Goal: Task Accomplishment & Management: Manage account settings

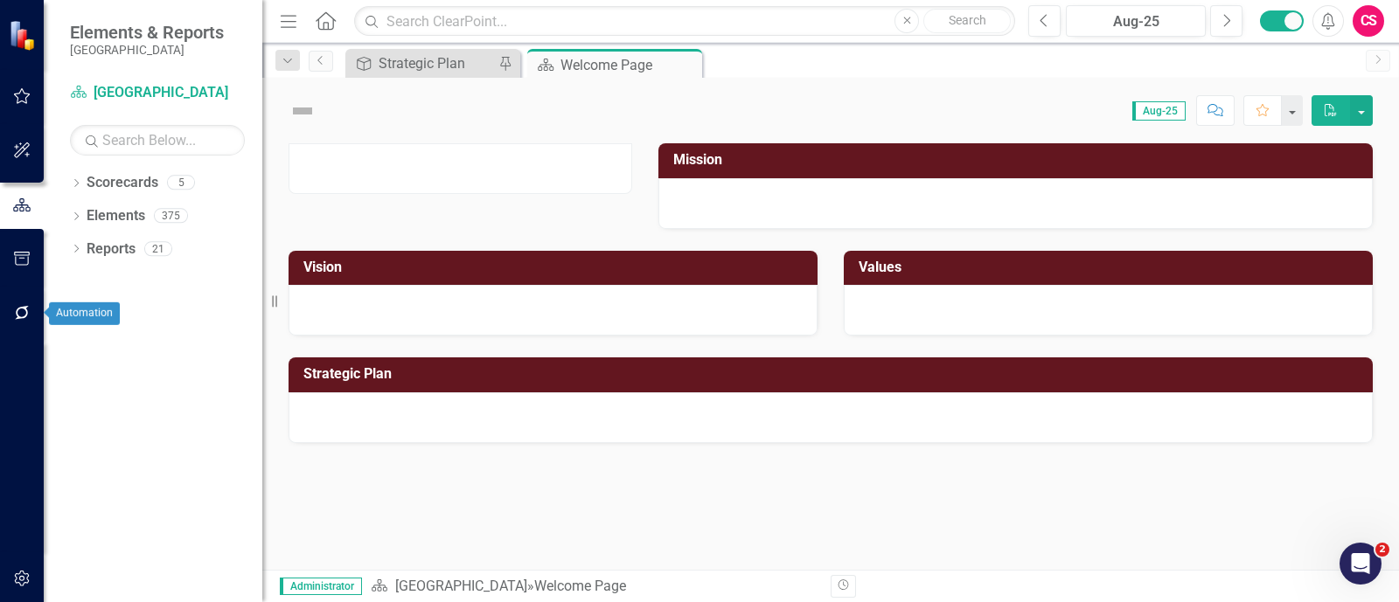
click at [26, 315] on icon "button" at bounding box center [22, 313] width 14 height 14
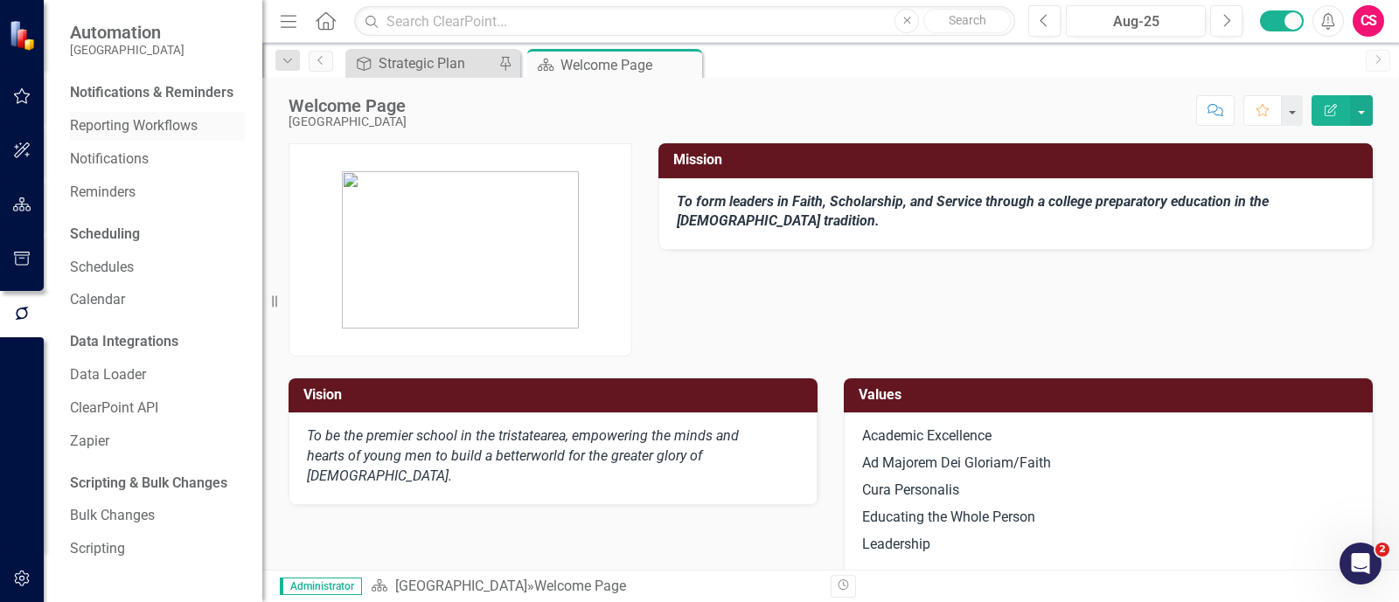
click at [146, 131] on link "Reporting Workflows" at bounding box center [157, 126] width 175 height 20
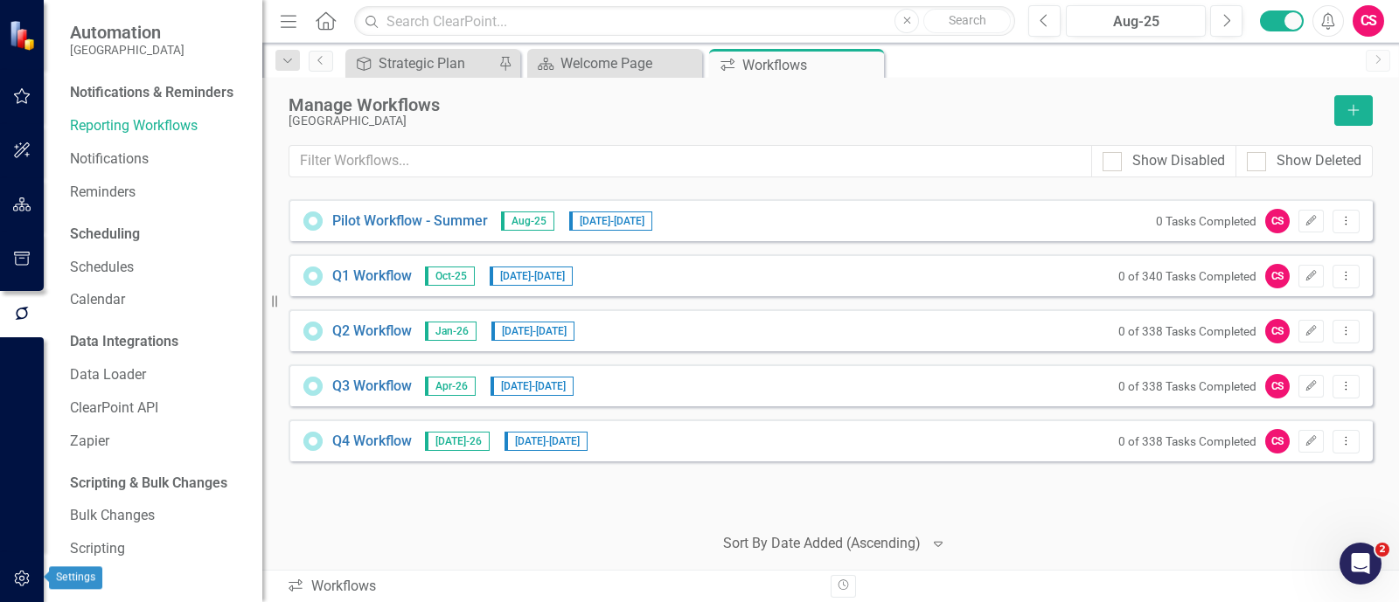
click at [26, 584] on icon "button" at bounding box center [22, 579] width 18 height 14
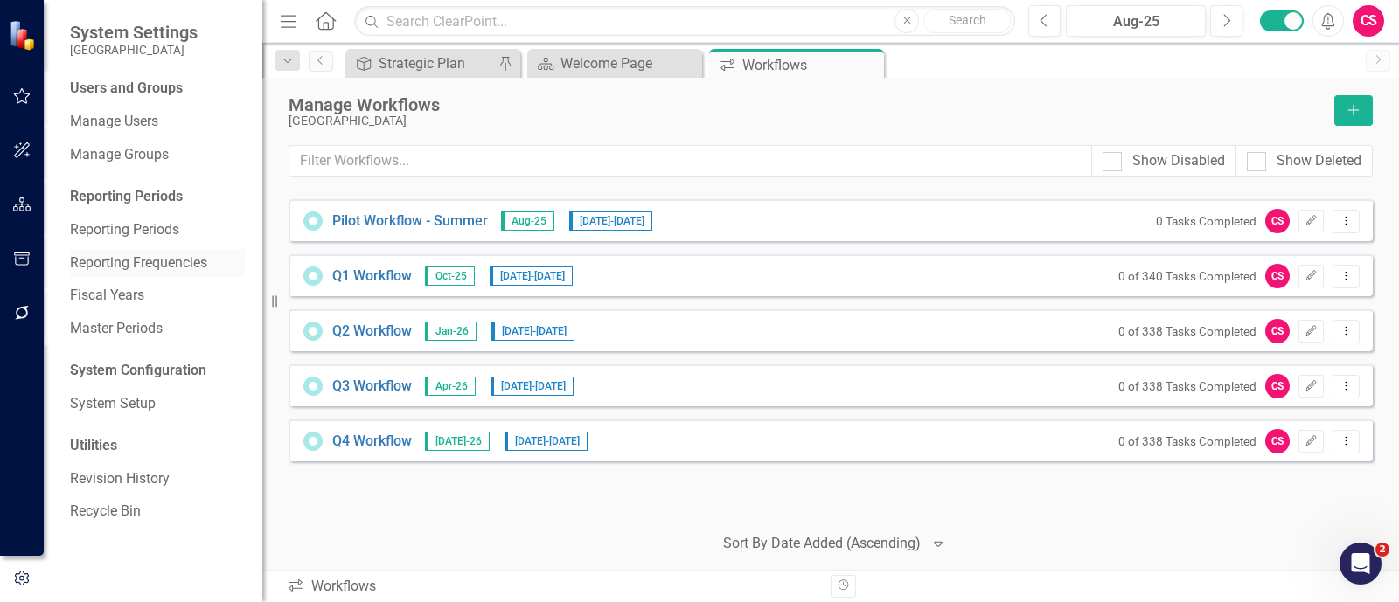
click at [110, 264] on link "Reporting Frequencies" at bounding box center [157, 264] width 175 height 20
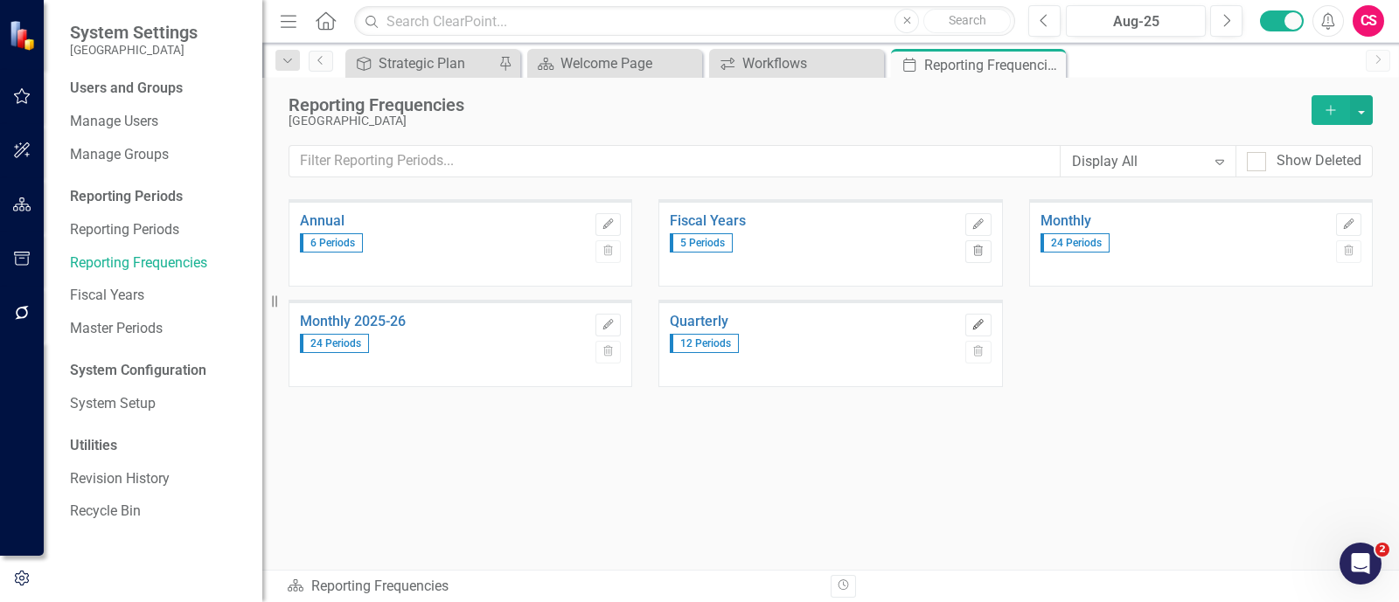
click at [985, 323] on icon "Edit" at bounding box center [977, 325] width 13 height 10
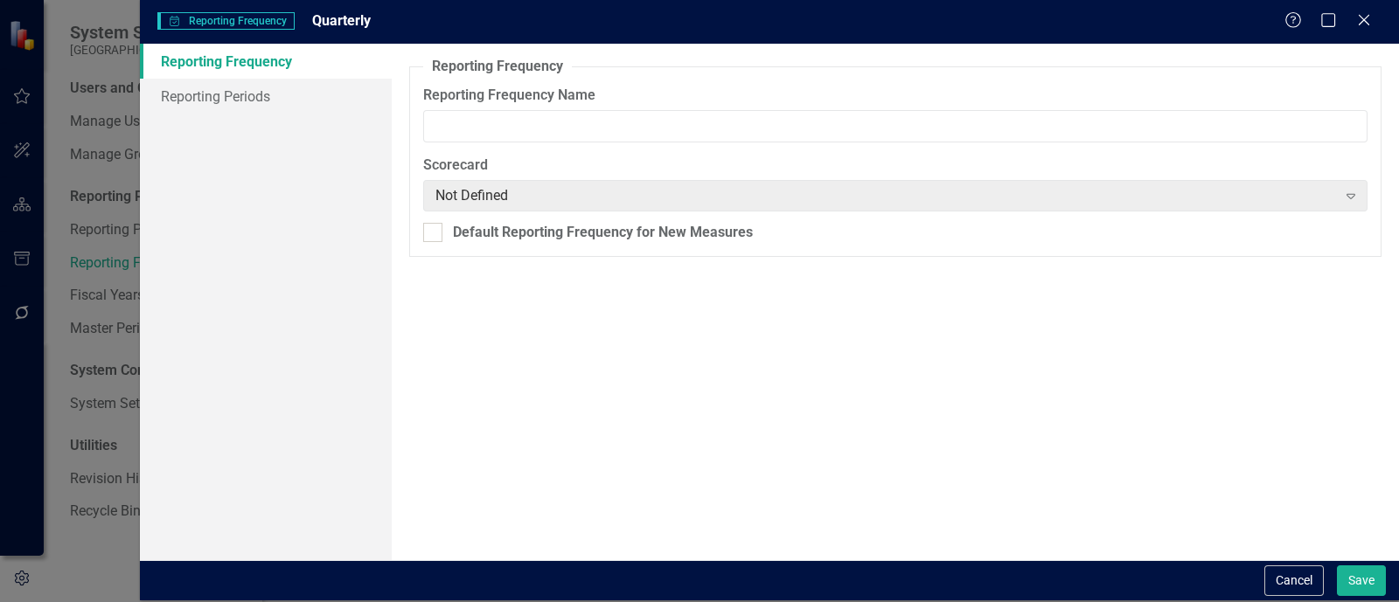
type input "Quarterly"
click at [203, 93] on link "Reporting Periods" at bounding box center [266, 96] width 252 height 35
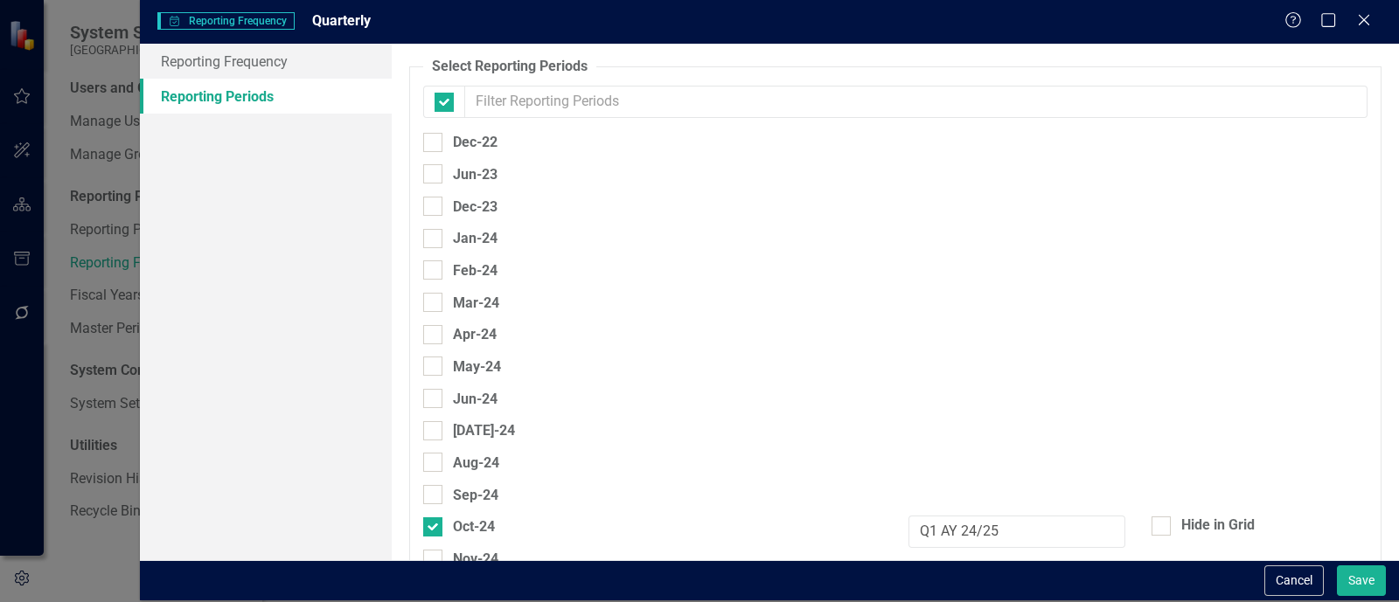
checkbox input "false"
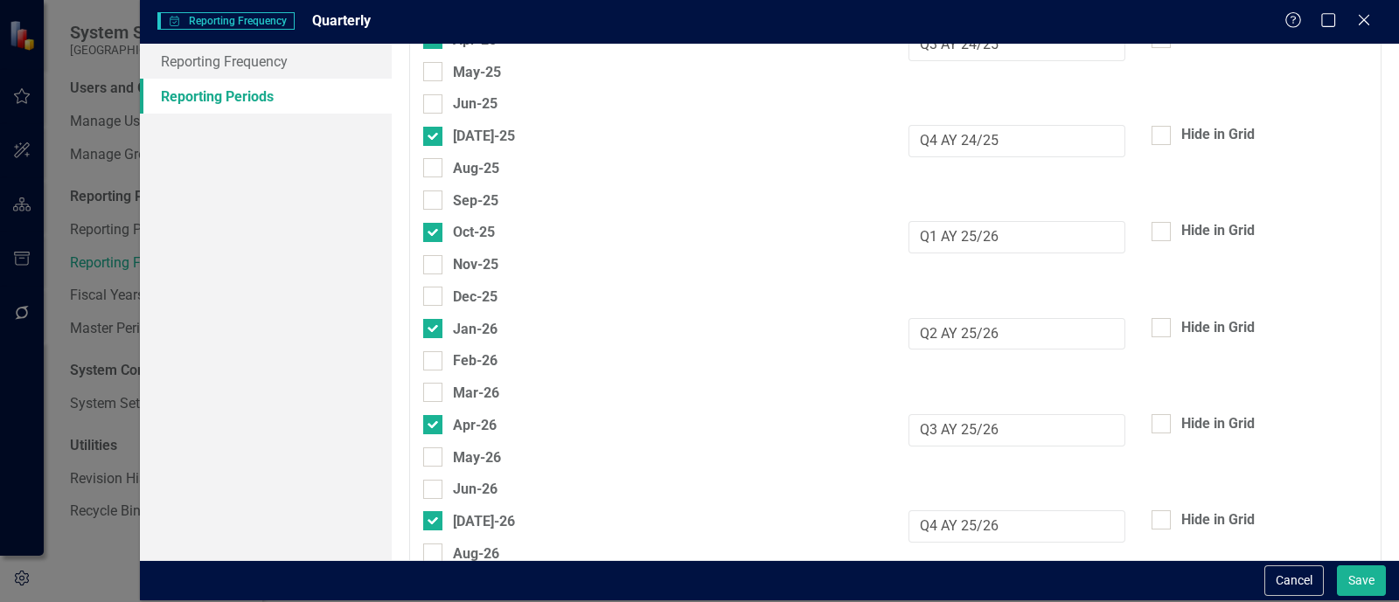
scroll to position [665, 0]
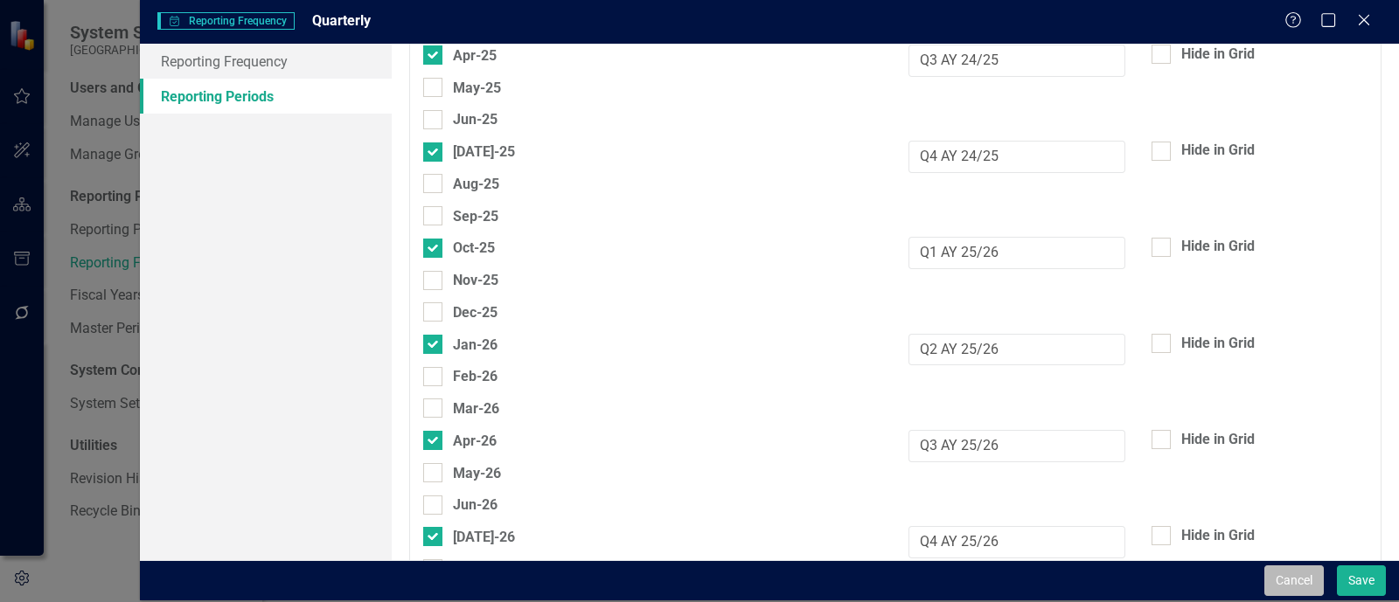
click at [1299, 580] on button "Cancel" at bounding box center [1293, 581] width 59 height 31
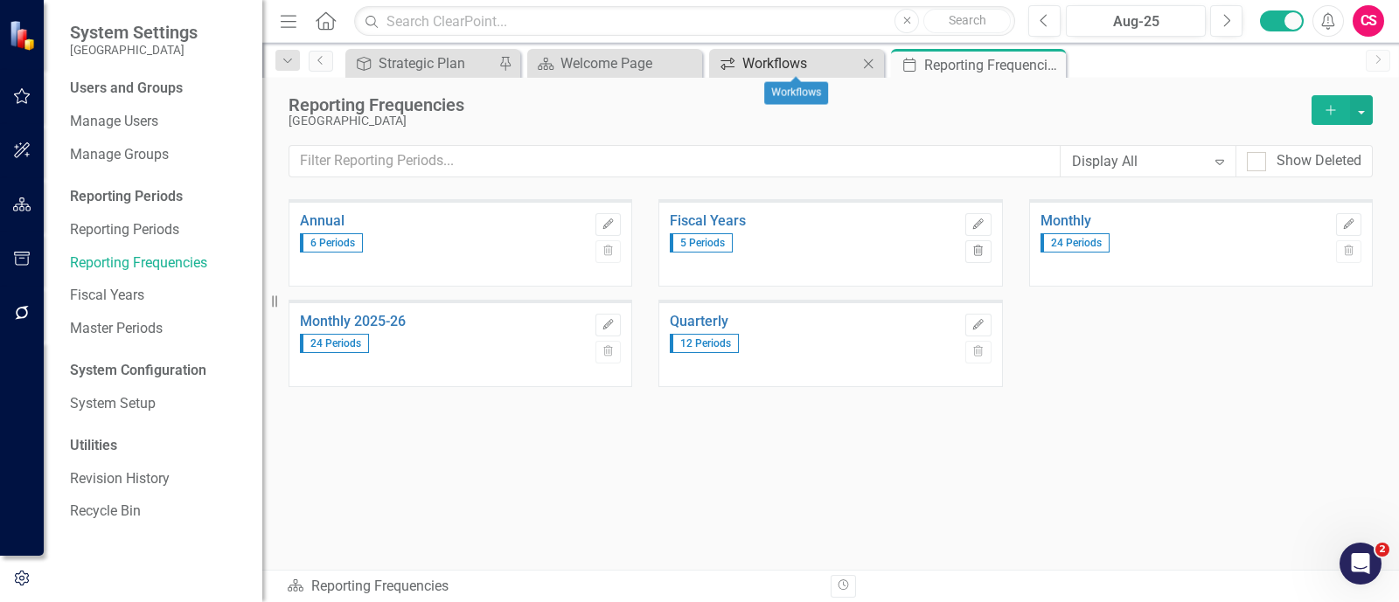
click at [792, 58] on div "Workflows" at bounding box center [799, 63] width 115 height 22
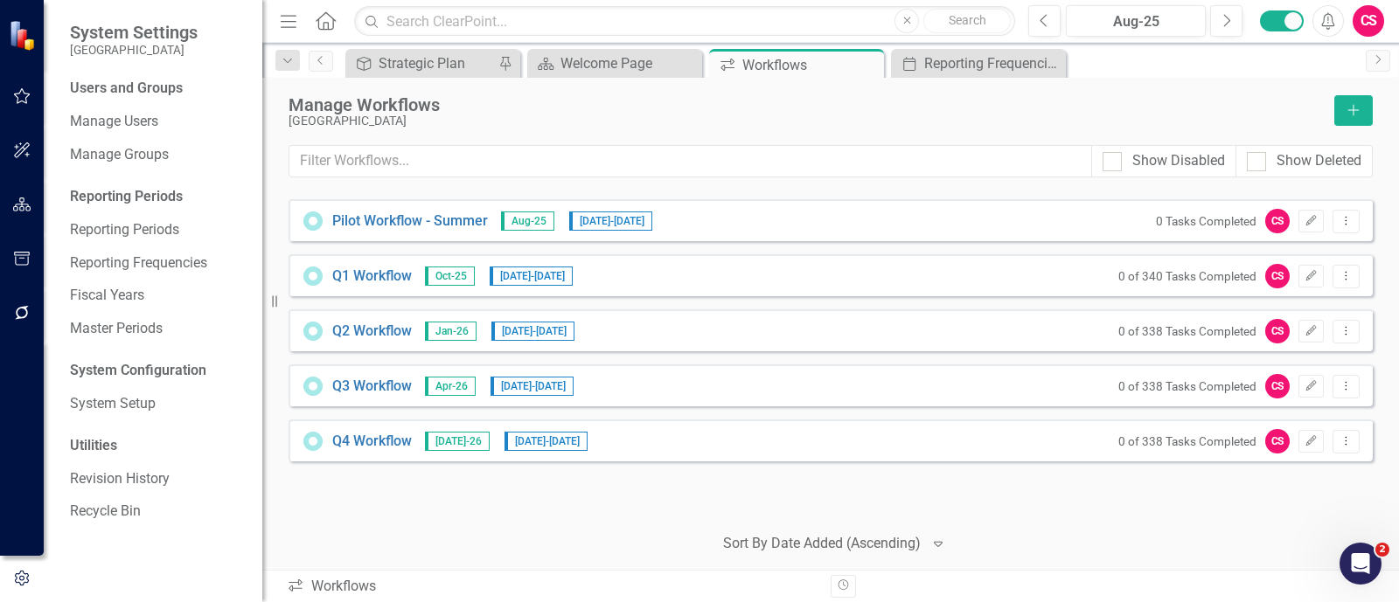
click at [40, 205] on button "button" at bounding box center [22, 205] width 39 height 37
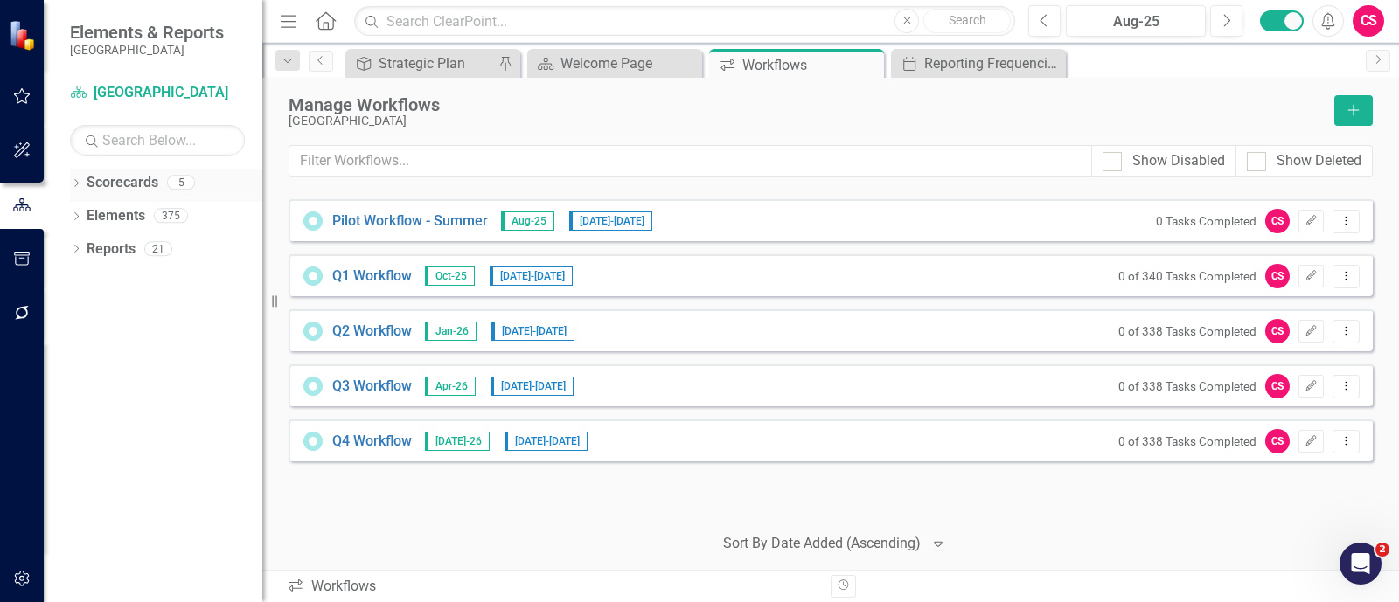
click at [70, 181] on icon "Dropdown" at bounding box center [76, 185] width 12 height 10
click at [161, 208] on link "[GEOGRAPHIC_DATA]" at bounding box center [179, 216] width 166 height 20
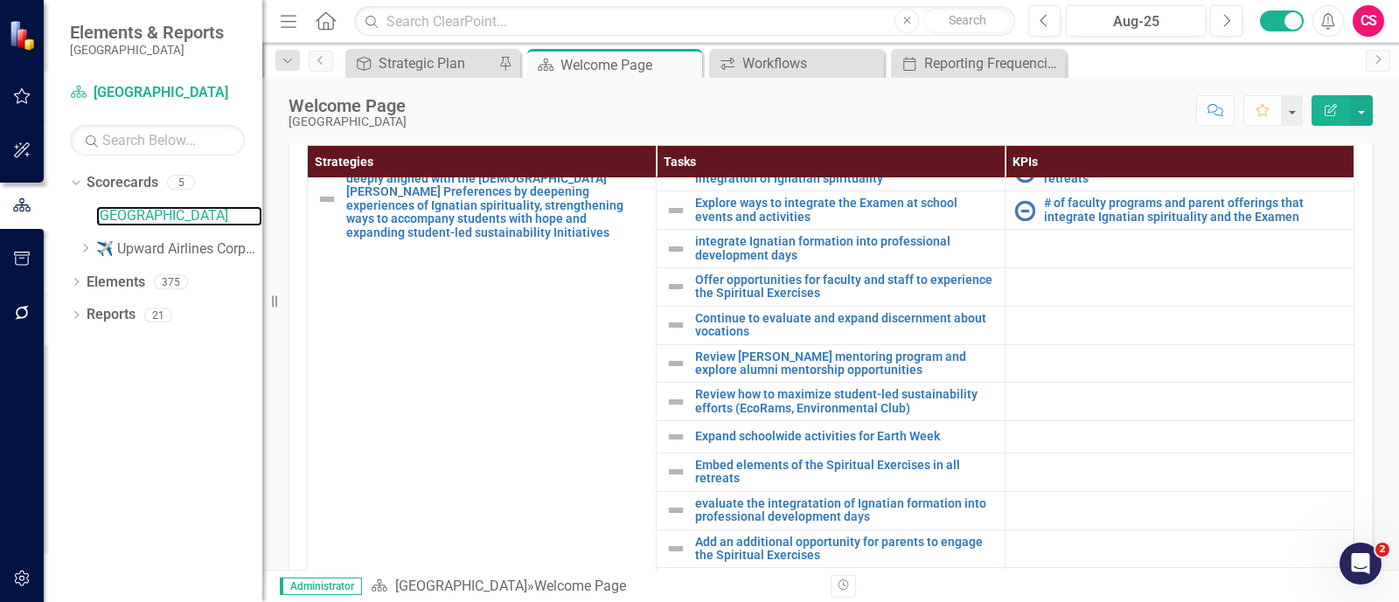
scroll to position [91, 0]
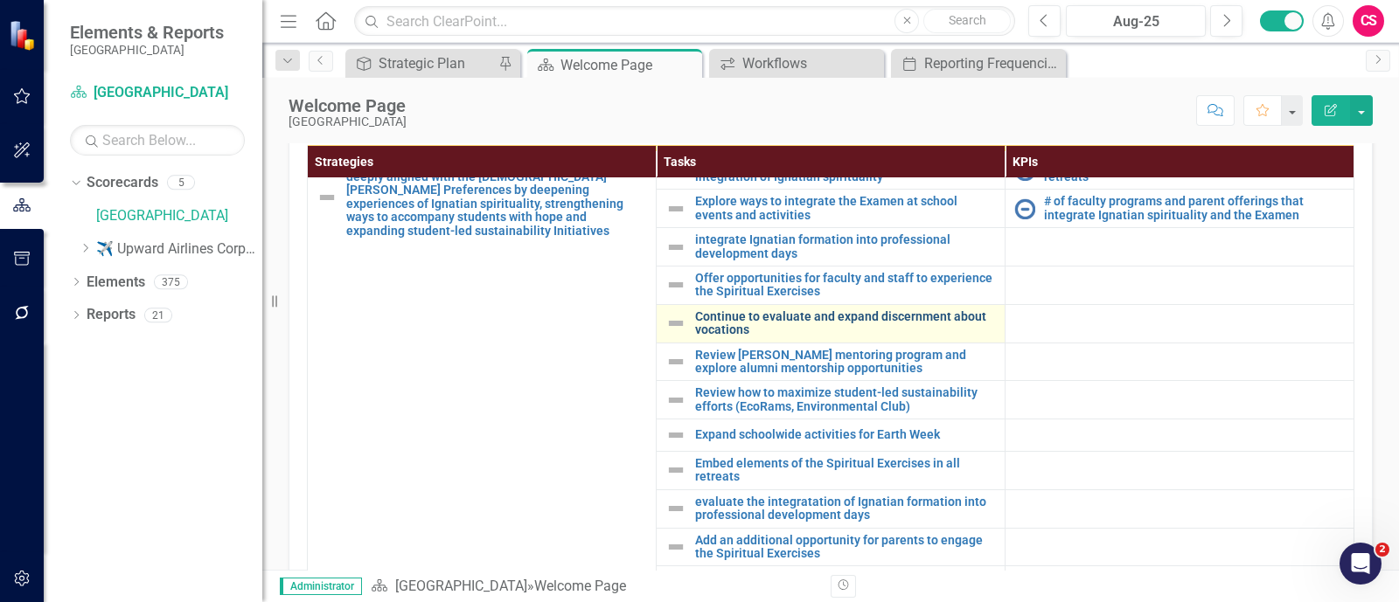
click at [743, 321] on link "Continue to evaluate and expand discernment about vocations" at bounding box center [845, 323] width 301 height 27
